Goal: Download file/media

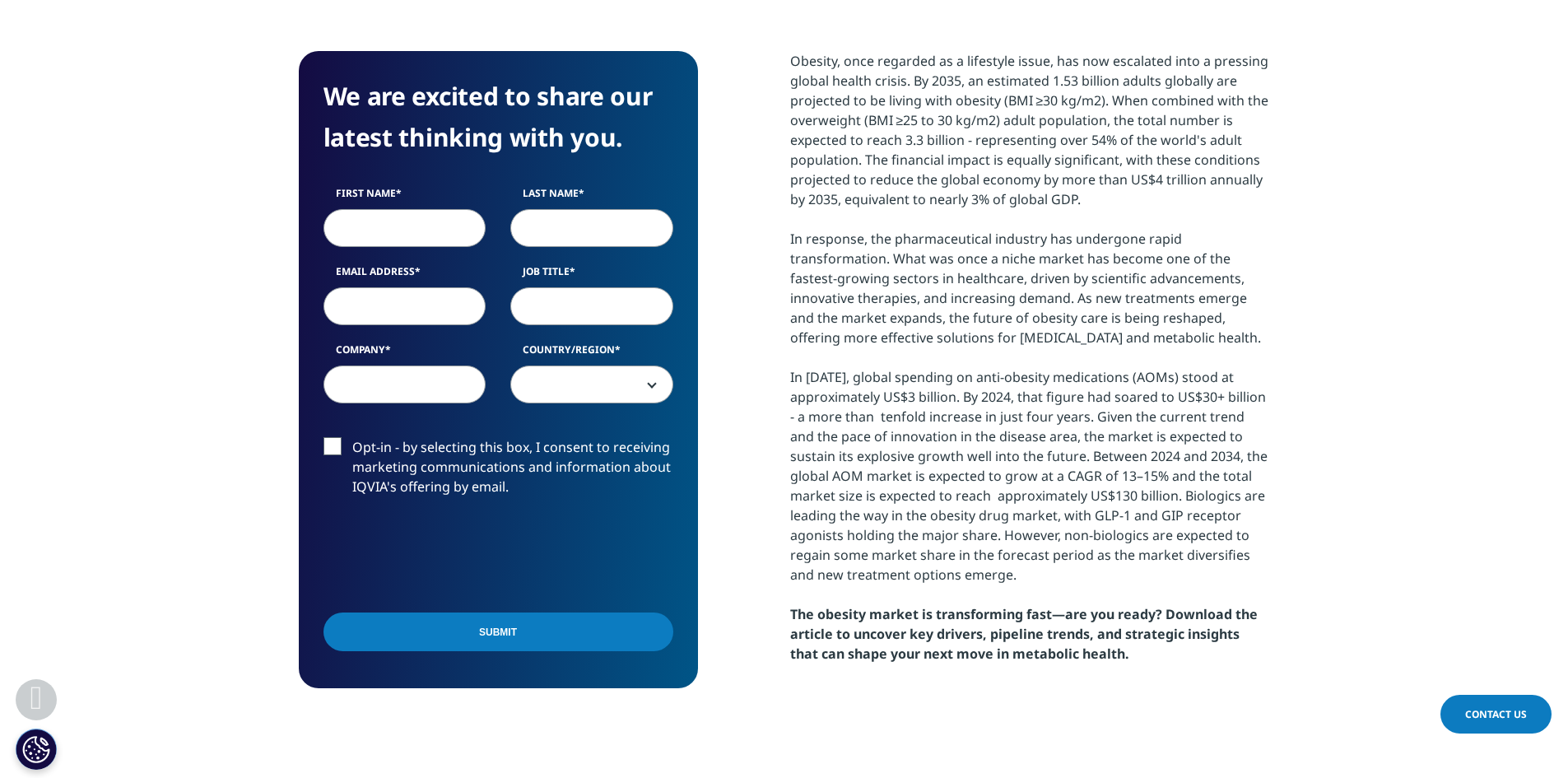
scroll to position [588, 0]
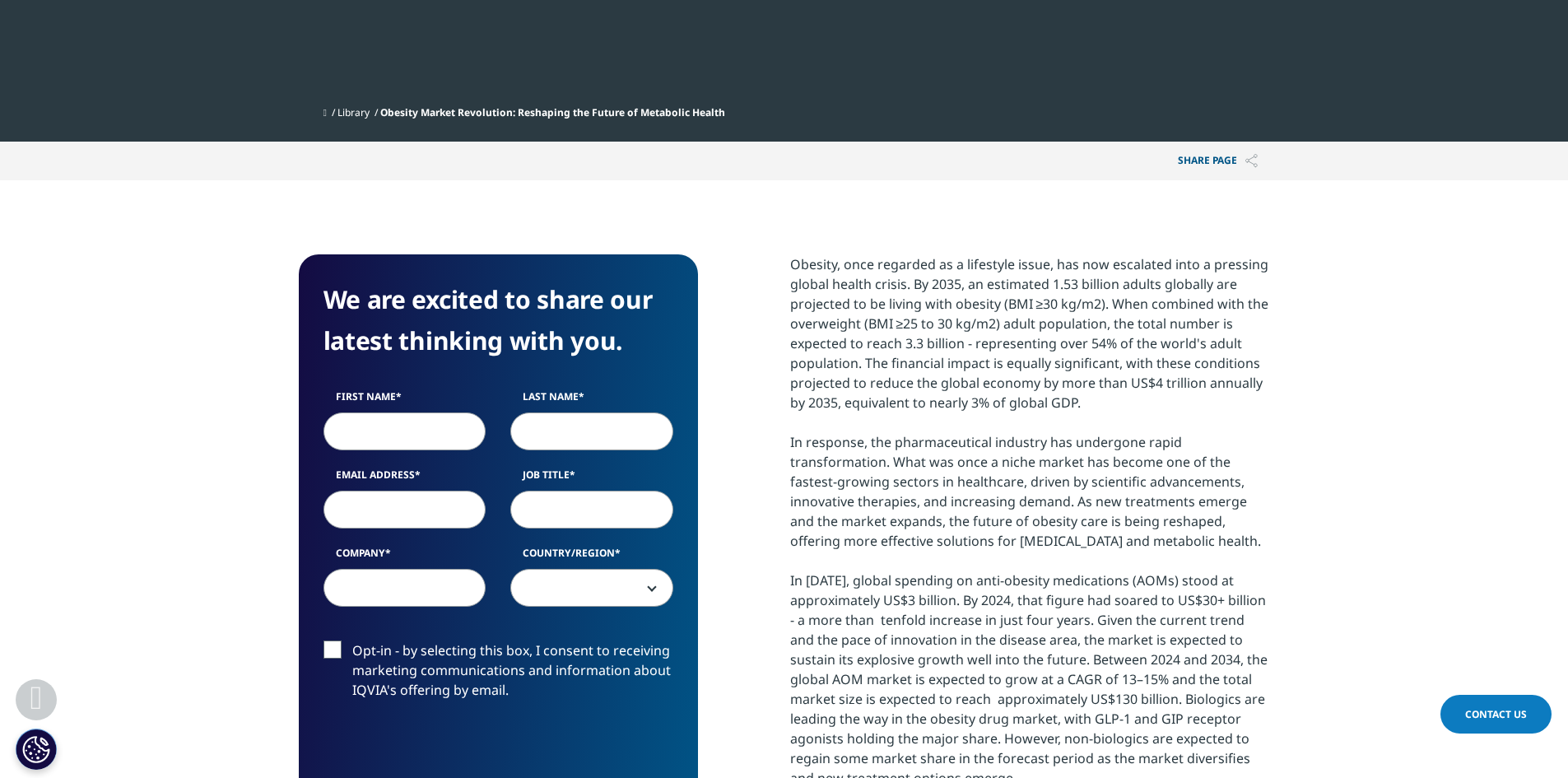
click at [441, 427] on input "First Name" at bounding box center [405, 431] width 163 height 38
type input "Dmitry"
type input "[PERSON_NAME]"
click at [539, 513] on input "Job Title" at bounding box center [592, 510] width 163 height 38
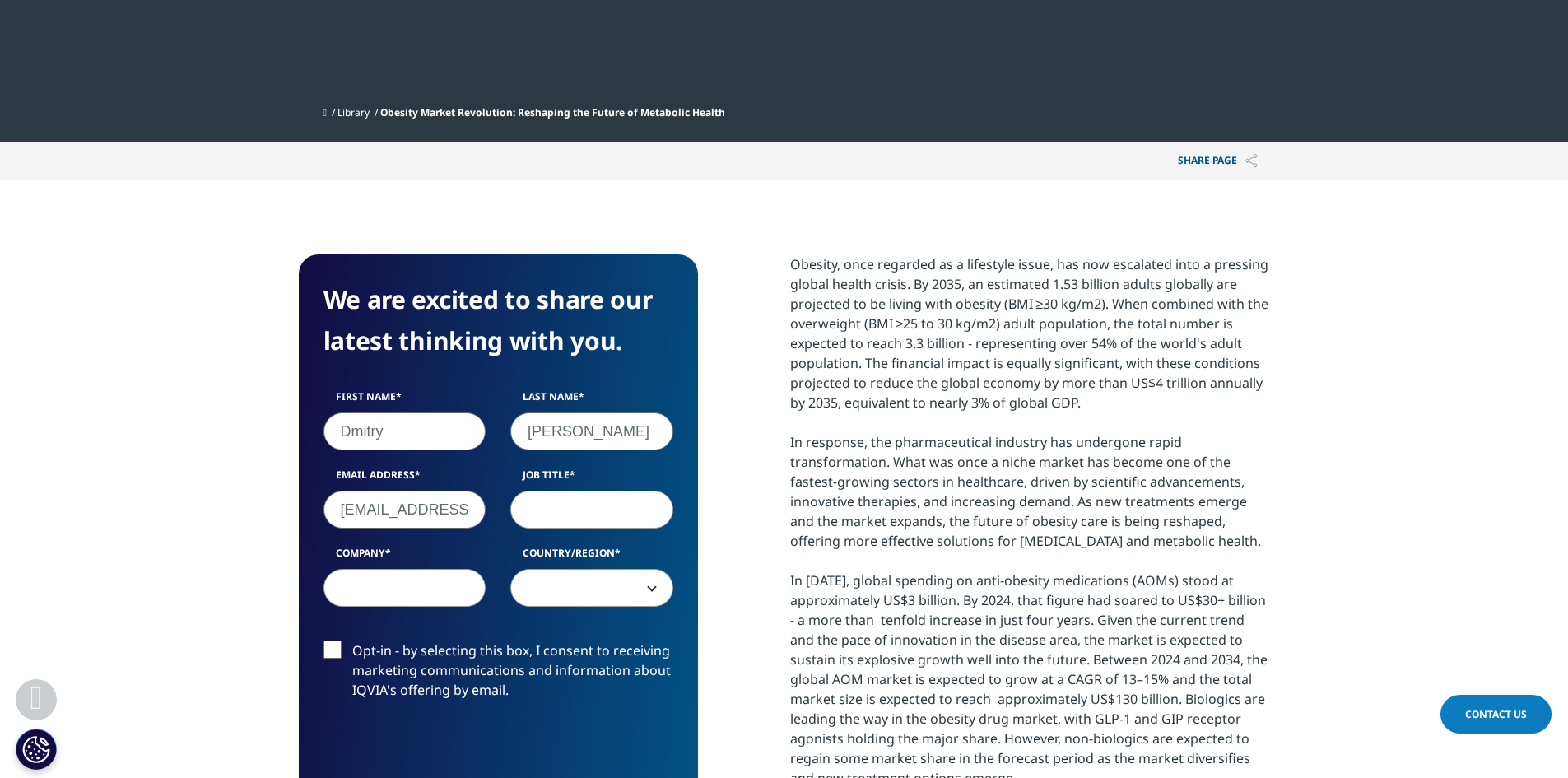
click at [419, 507] on input "[EMAIL_ADDRESS][DOMAIN_NAME]" at bounding box center [405, 510] width 163 height 38
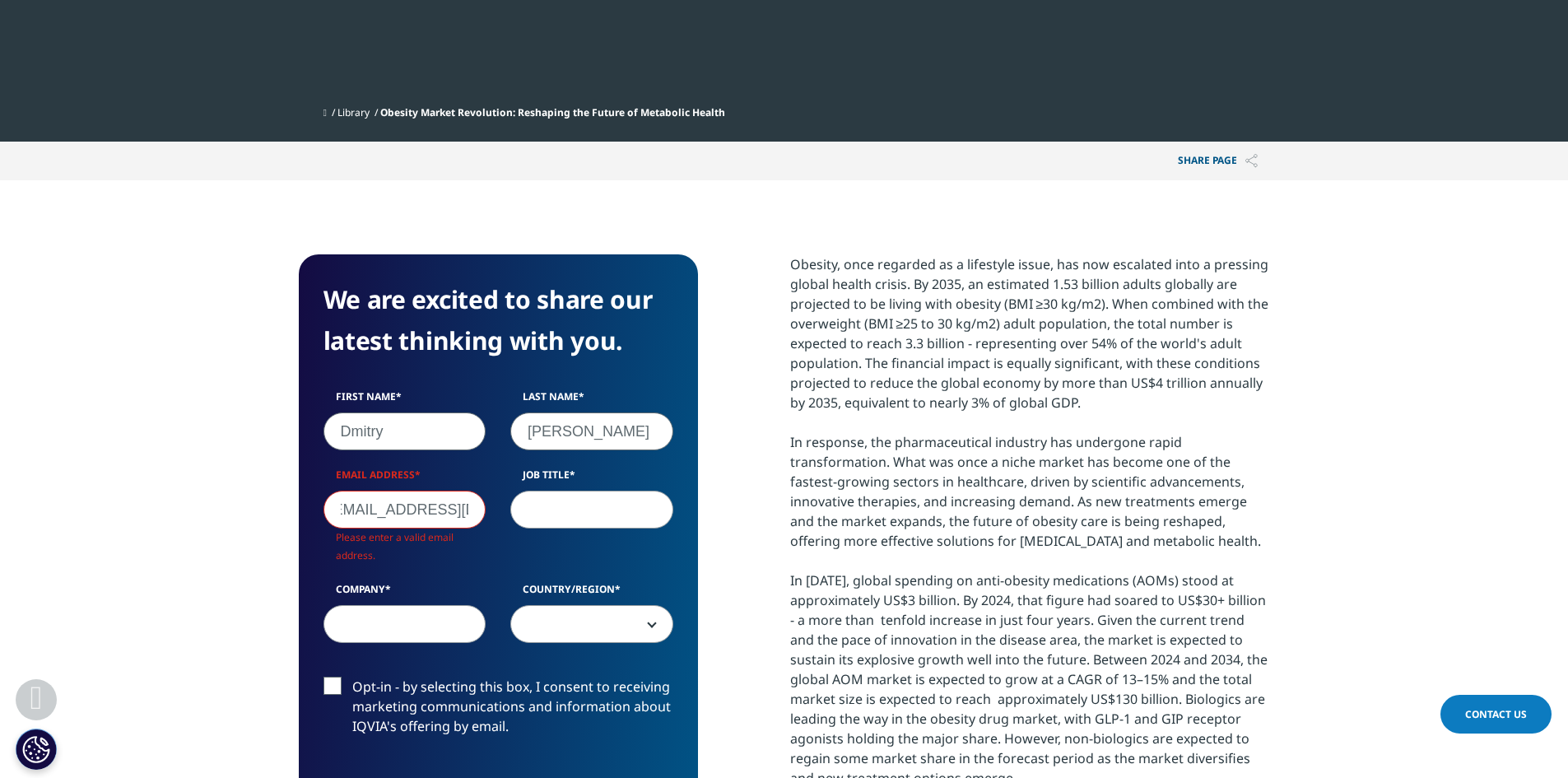
scroll to position [654, 971]
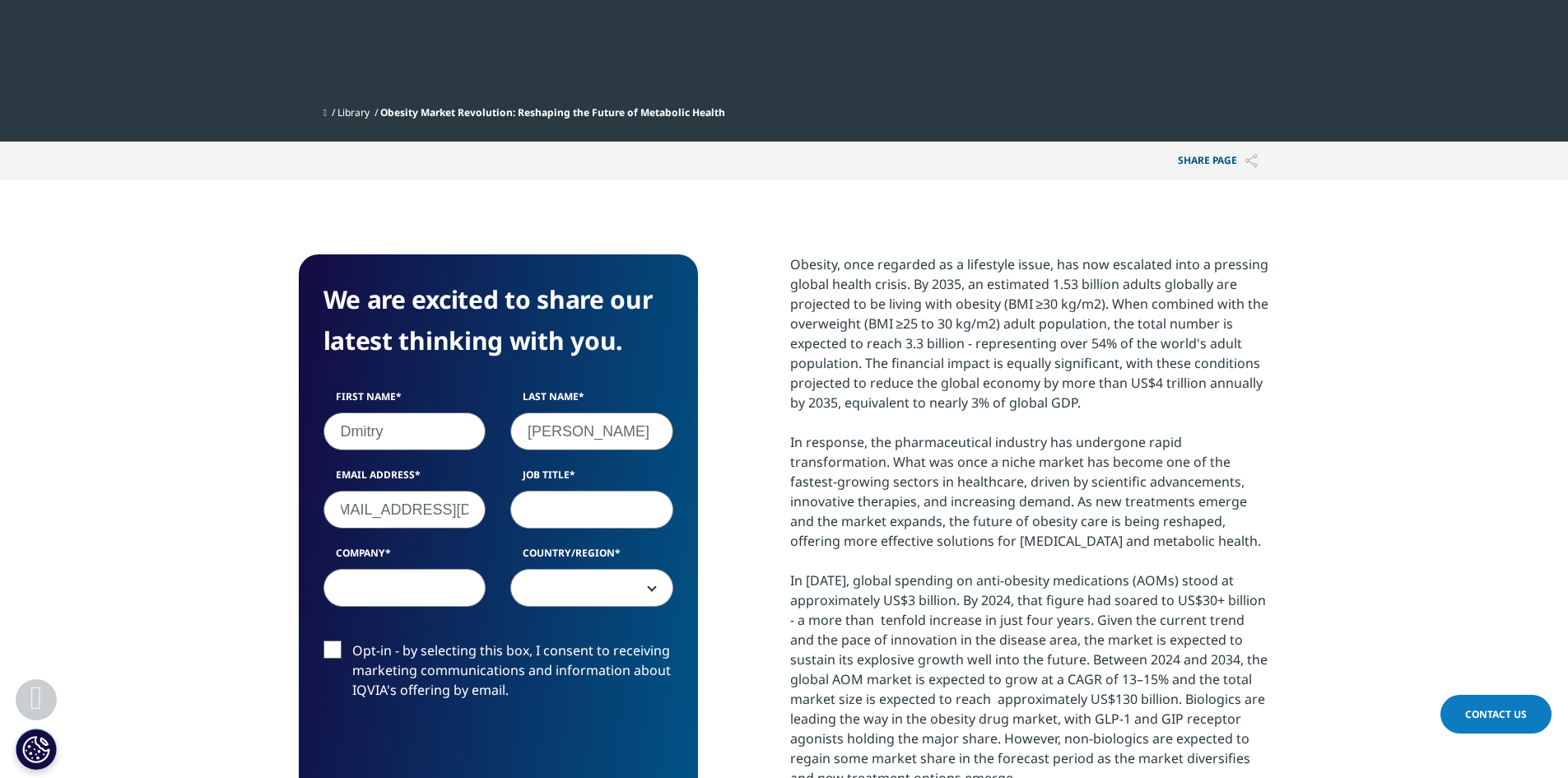
type input "[EMAIL_ADDRESS][DOMAIN_NAME]"
click at [548, 515] on input "Job Title" at bounding box center [592, 510] width 163 height 38
type input "Researcher"
type input "Elaphron"
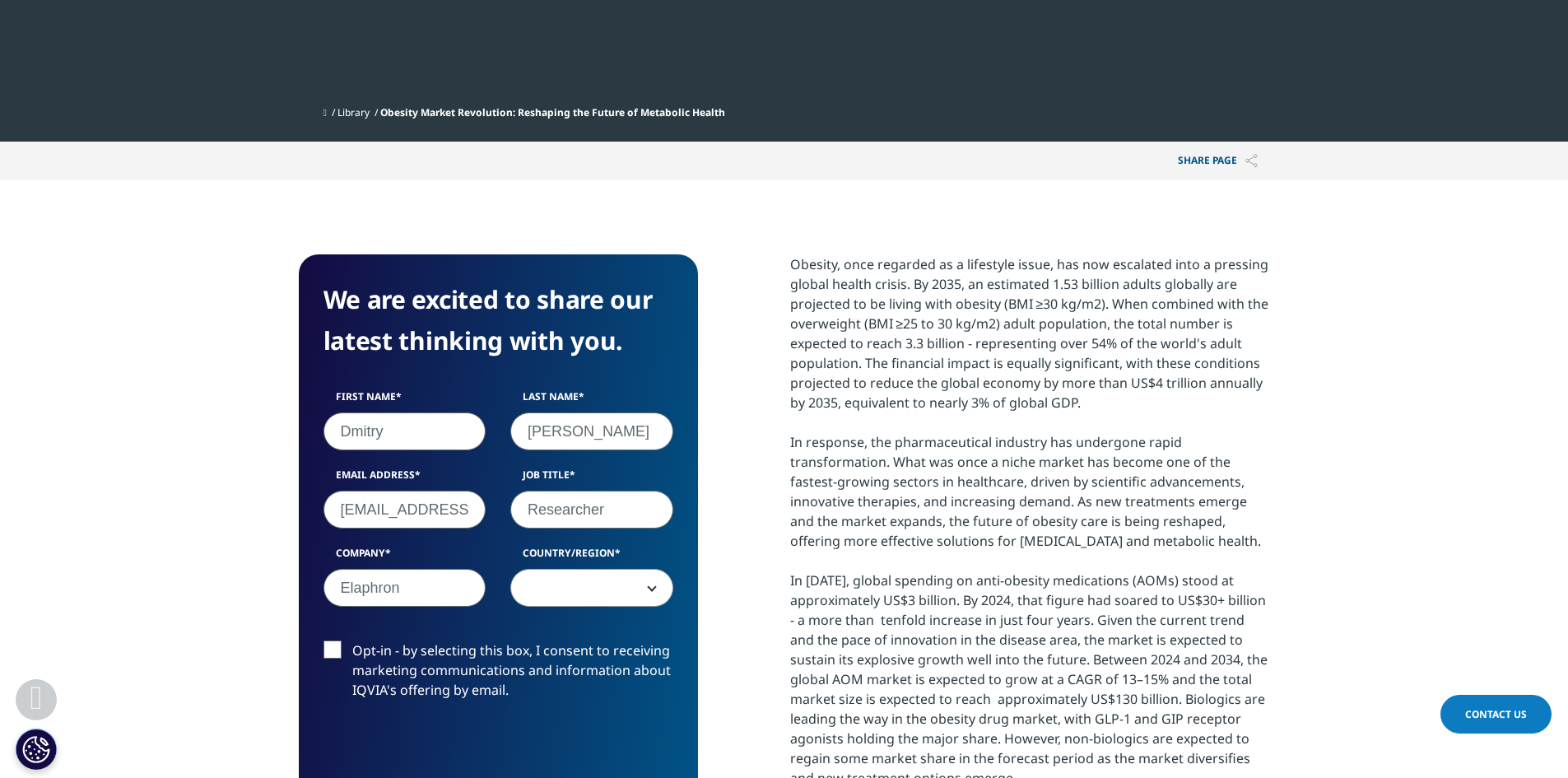
click at [655, 580] on span at bounding box center [592, 588] width 161 height 38
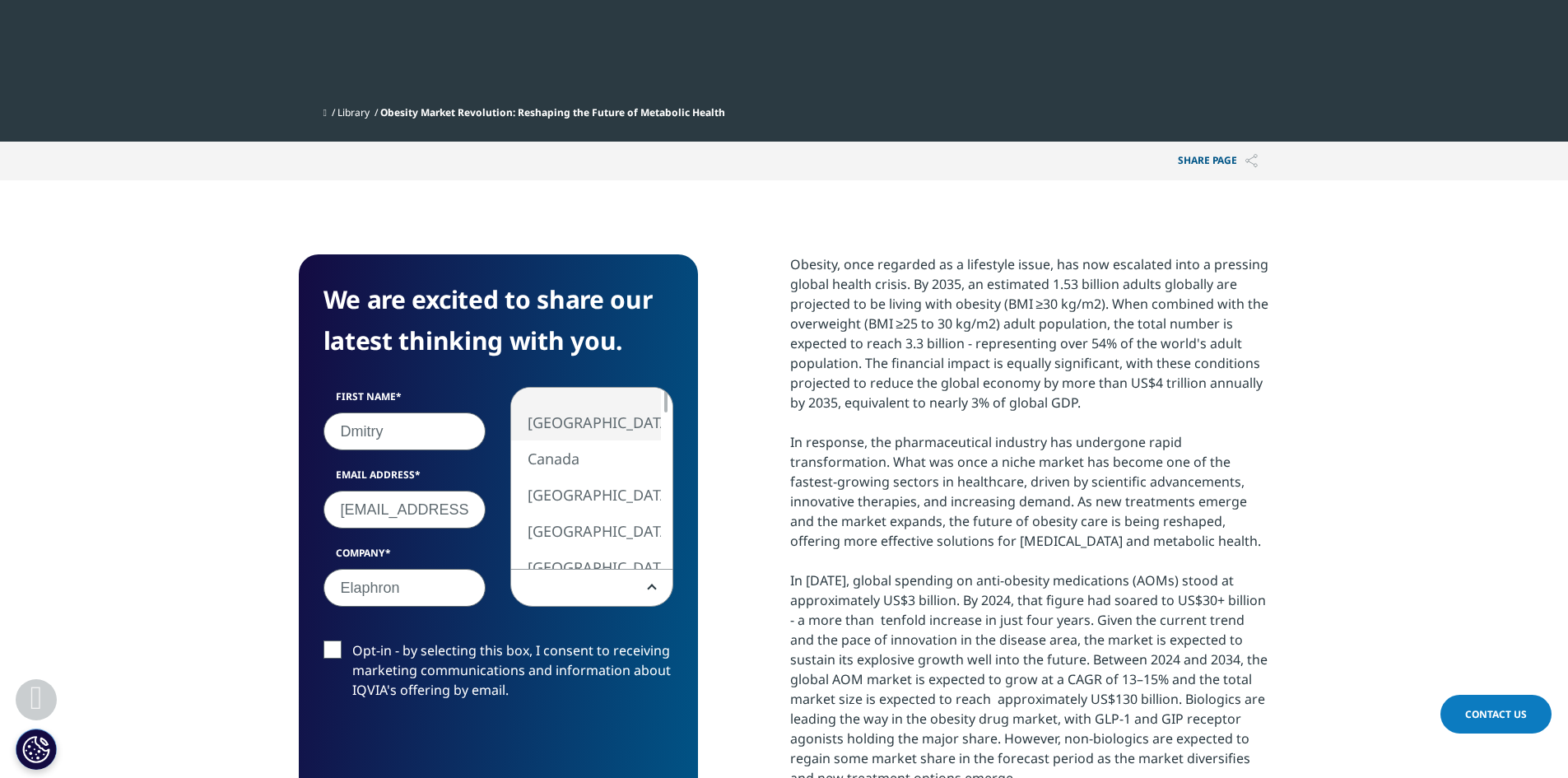
select select "[GEOGRAPHIC_DATA]"
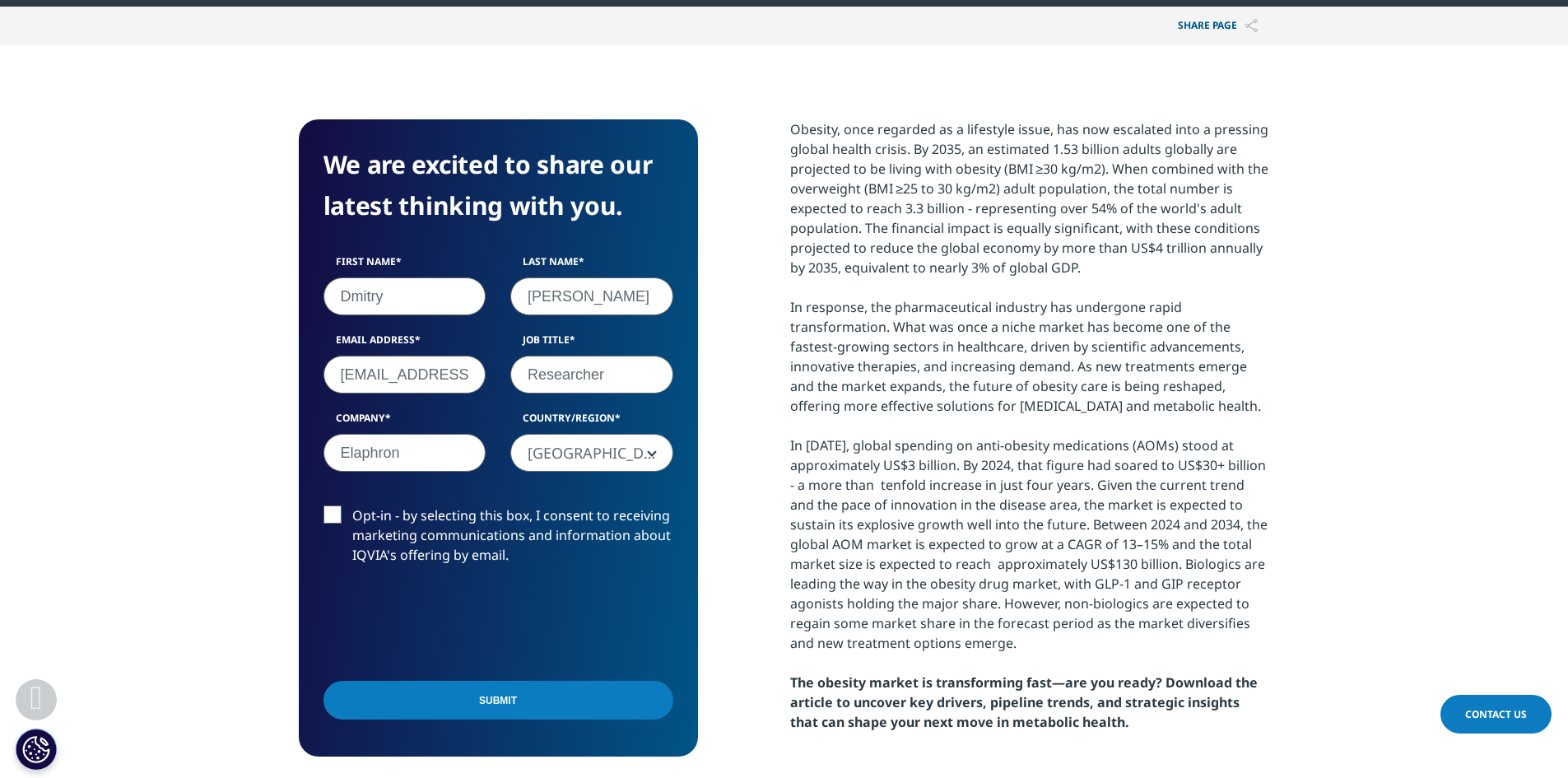
scroll to position [753, 0]
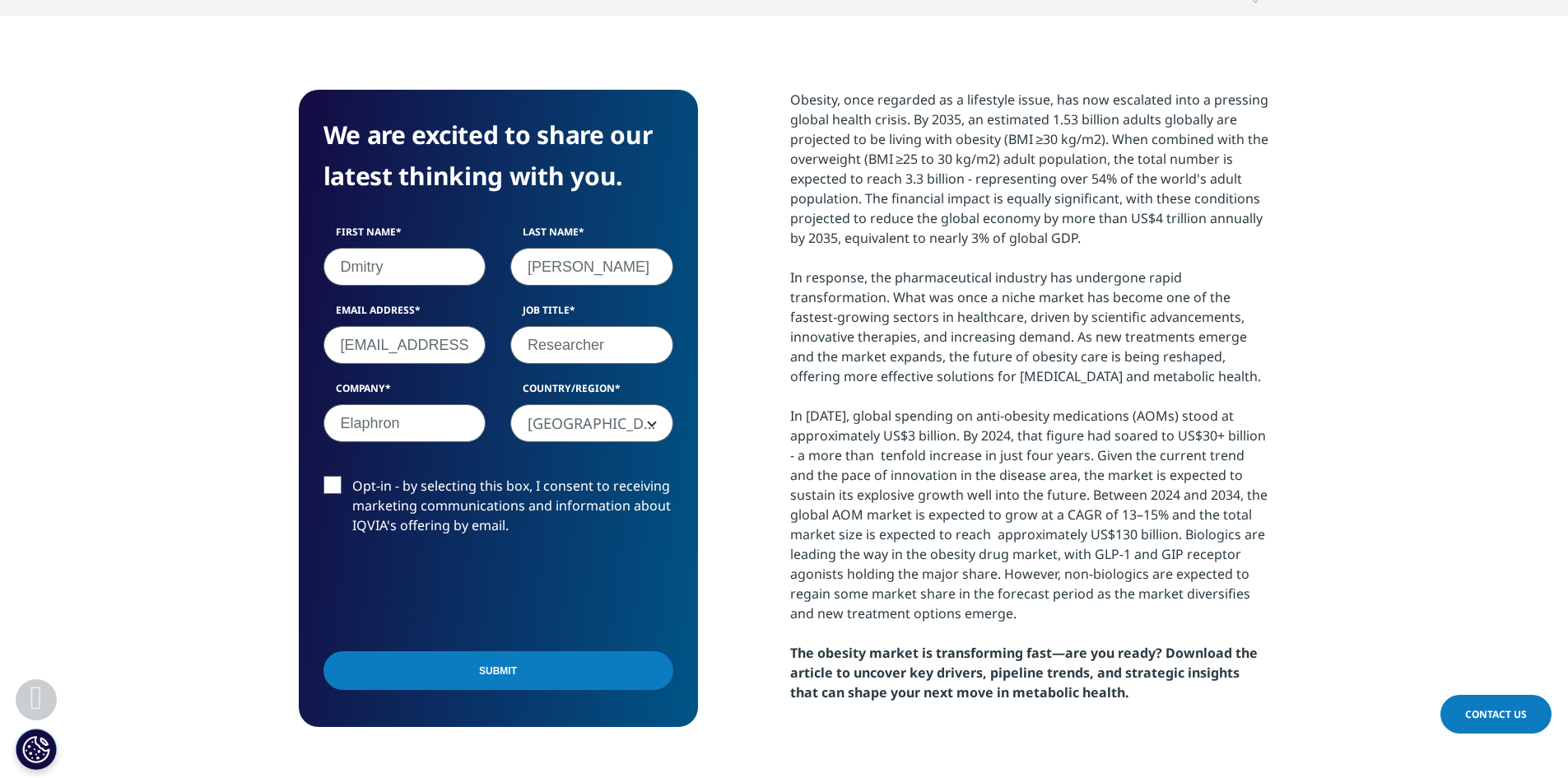
click at [500, 675] on input "Submit" at bounding box center [498, 670] width 350 height 39
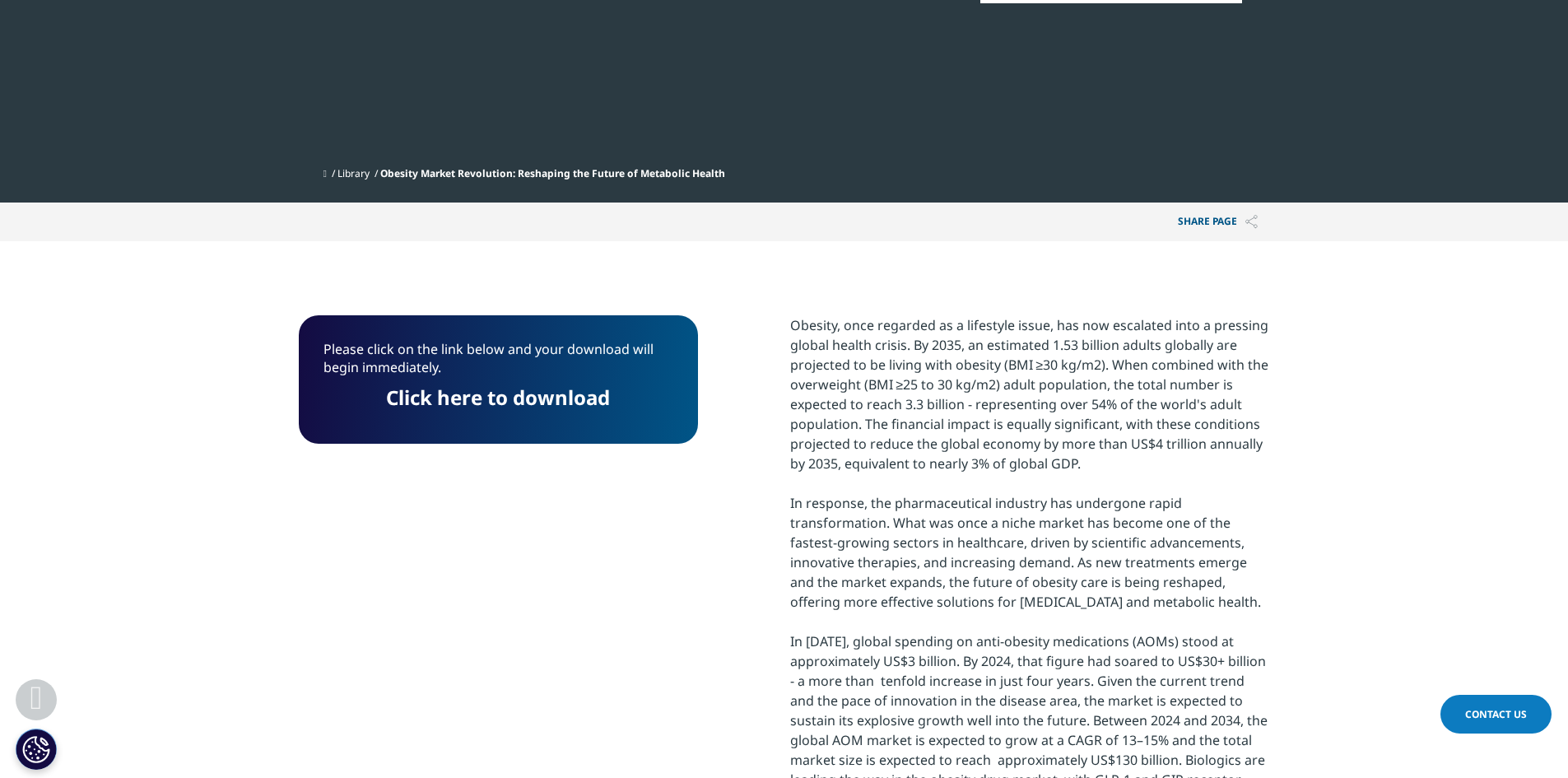
scroll to position [576, 0]
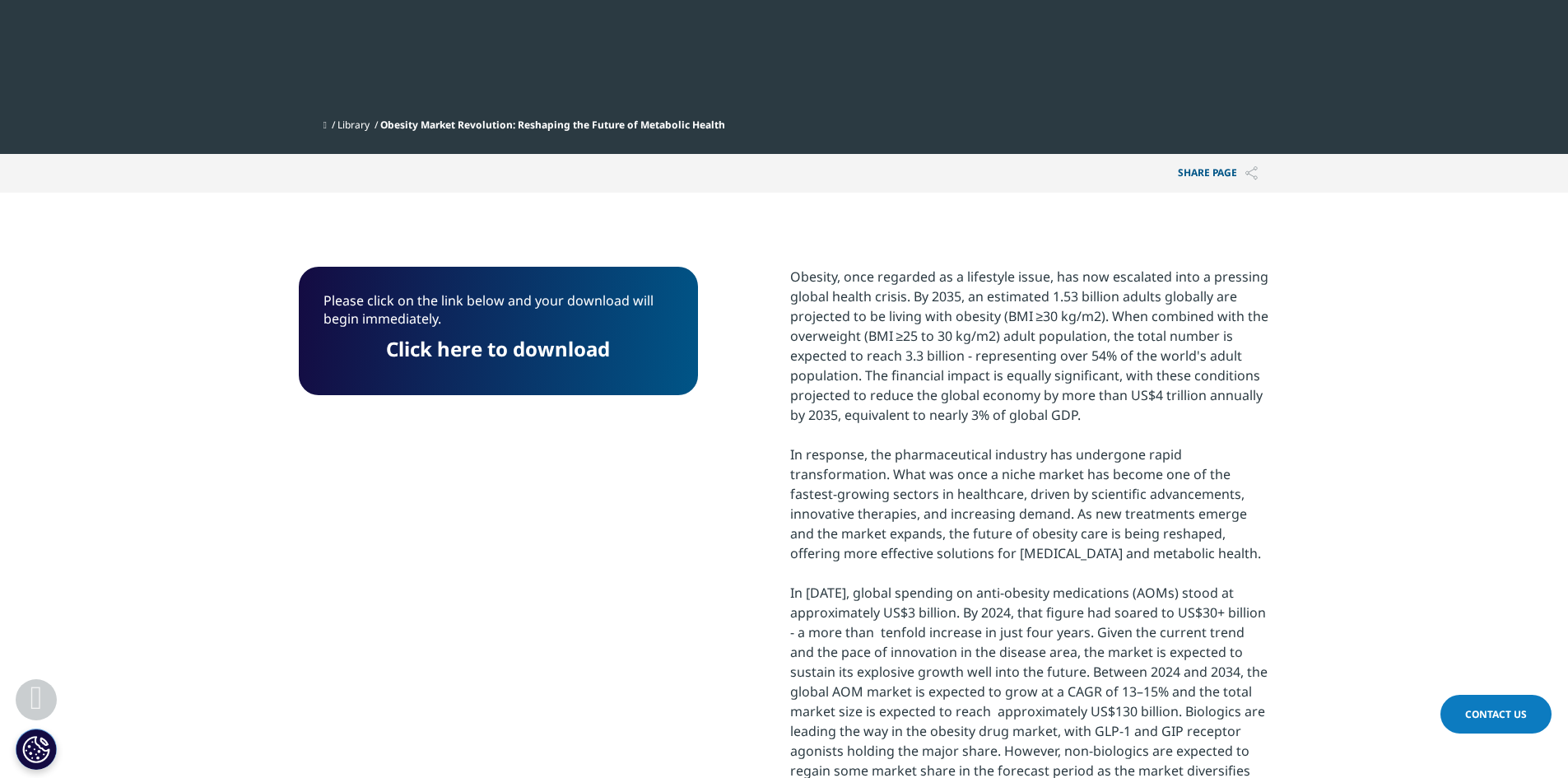
click at [516, 347] on link "Click here to download" at bounding box center [498, 349] width 224 height 27
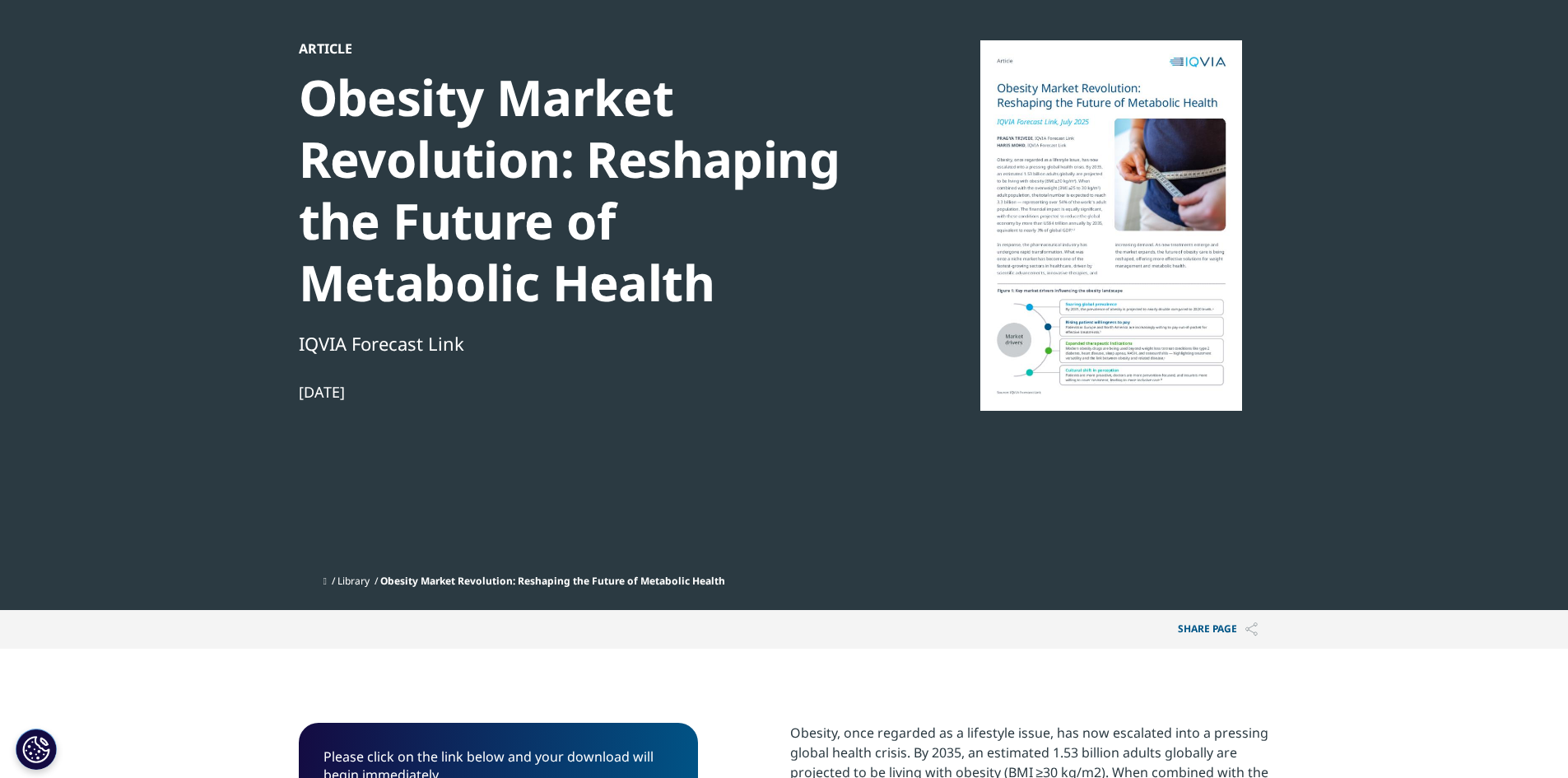
scroll to position [0, 0]
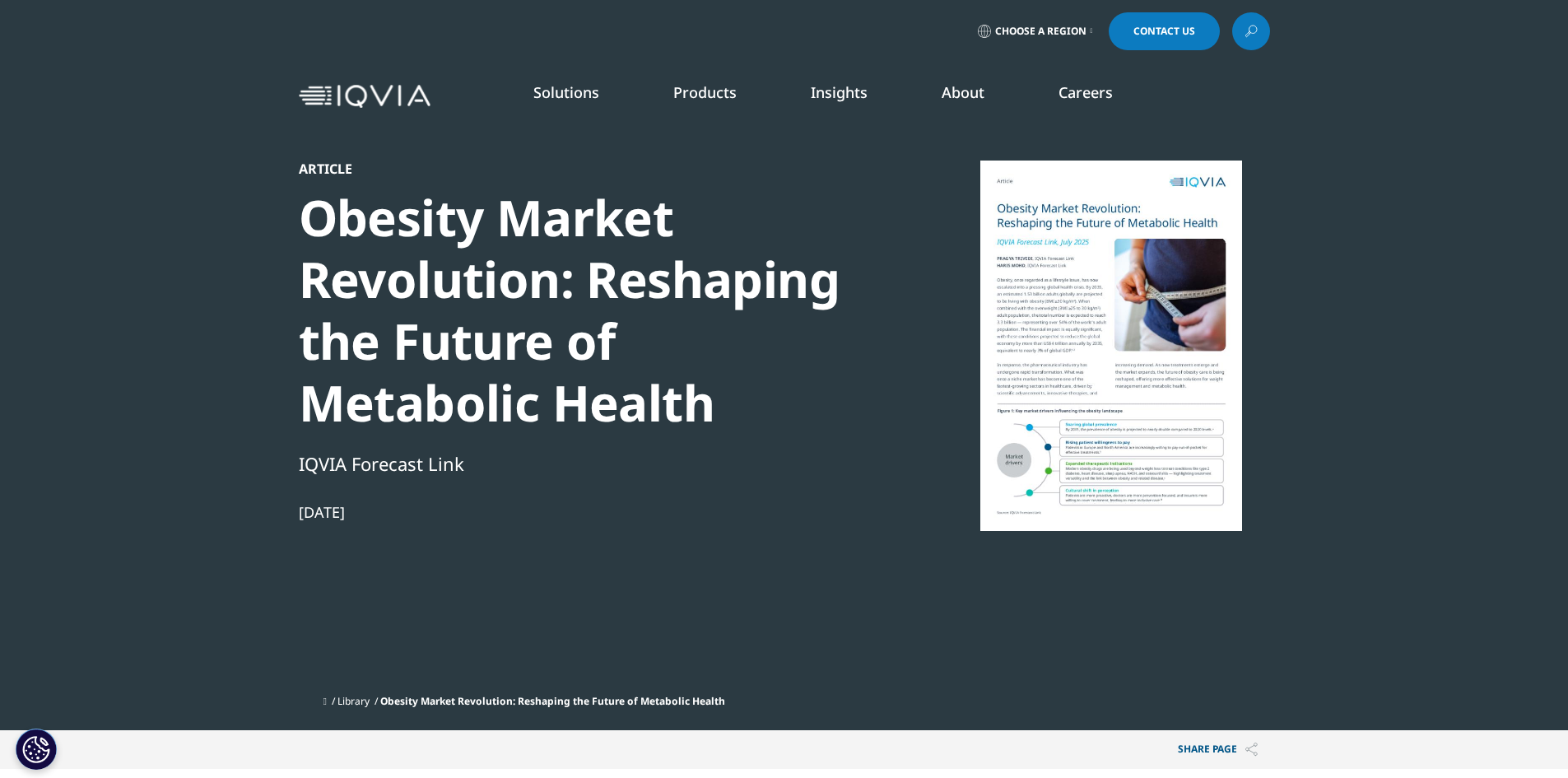
scroll to position [654, 971]
